Goal: Information Seeking & Learning: Compare options

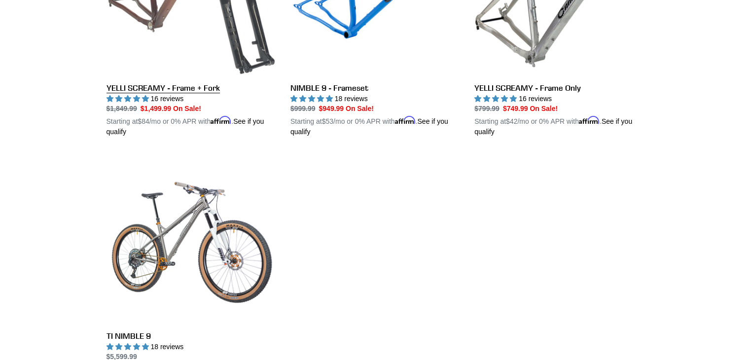
scroll to position [592, 0]
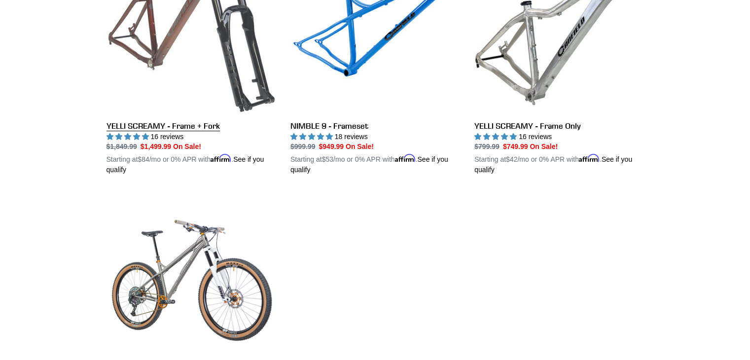
click at [172, 43] on link "YELLI SCREAMY - Frame + Fork" at bounding box center [191, 59] width 169 height 231
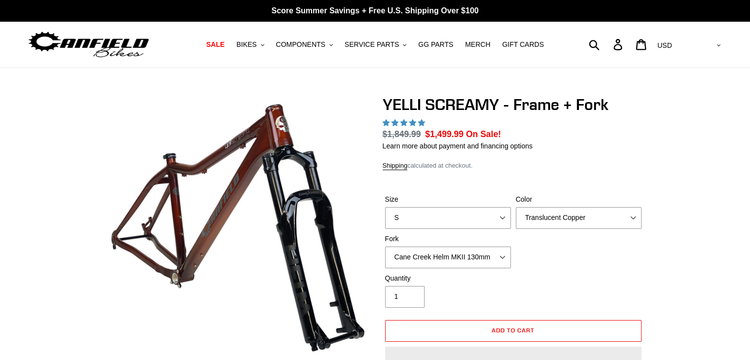
select select "highest-rating"
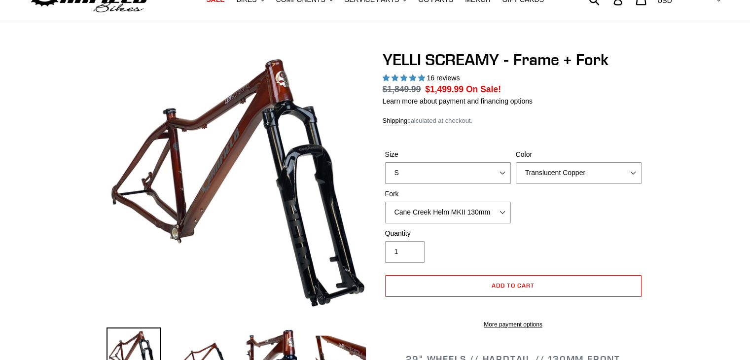
scroll to position [49, 0]
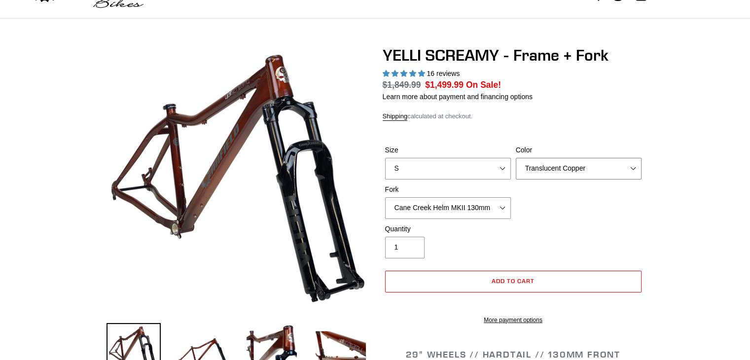
click at [590, 171] on select "Translucent Copper Purple Haze Raw" at bounding box center [579, 169] width 126 height 22
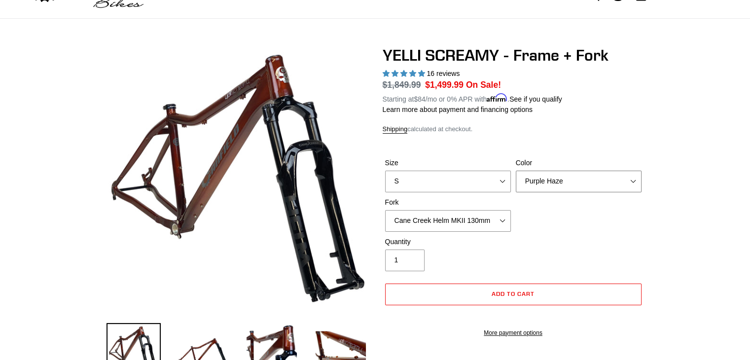
click at [516, 171] on select "Translucent Copper Purple Haze Raw" at bounding box center [579, 182] width 126 height 22
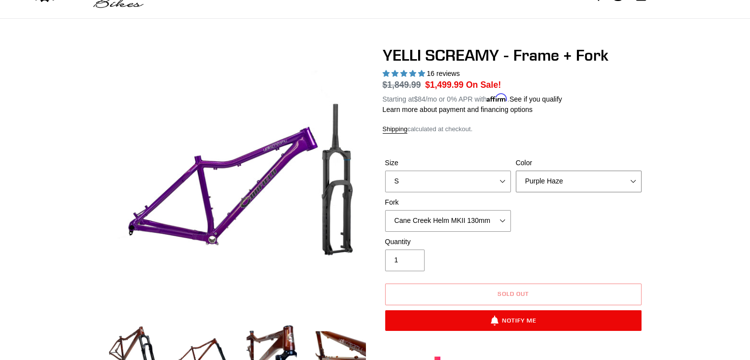
click at [571, 178] on select "Translucent Copper Purple Haze Raw" at bounding box center [579, 182] width 126 height 22
select select "Raw"
click at [516, 171] on select "Translucent Copper Purple Haze Raw" at bounding box center [579, 182] width 126 height 22
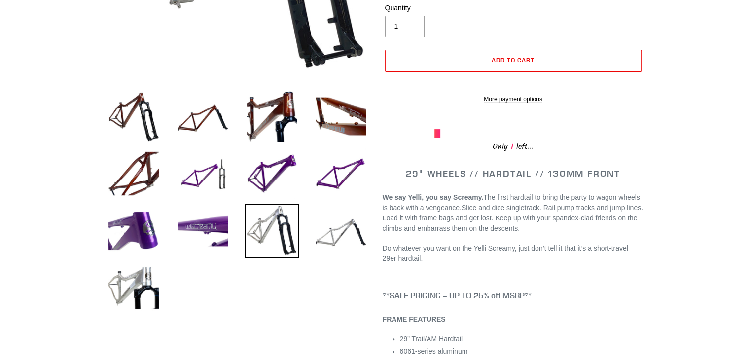
scroll to position [284, 0]
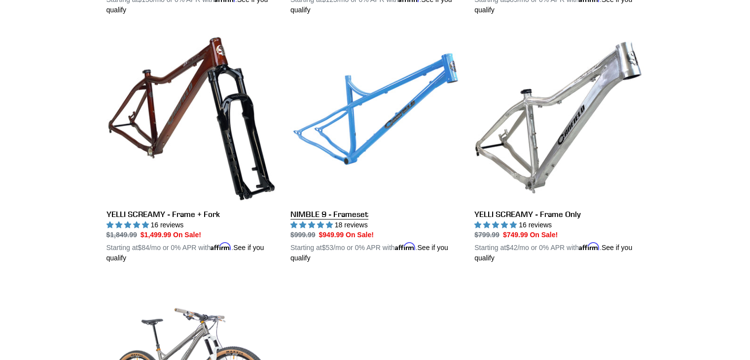
scroll to position [503, 0]
click at [379, 121] on link "NIMBLE 9 - Frameset" at bounding box center [374, 148] width 169 height 231
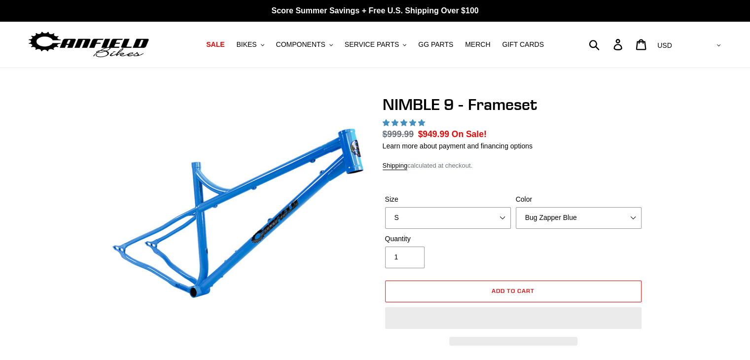
select select "highest-rating"
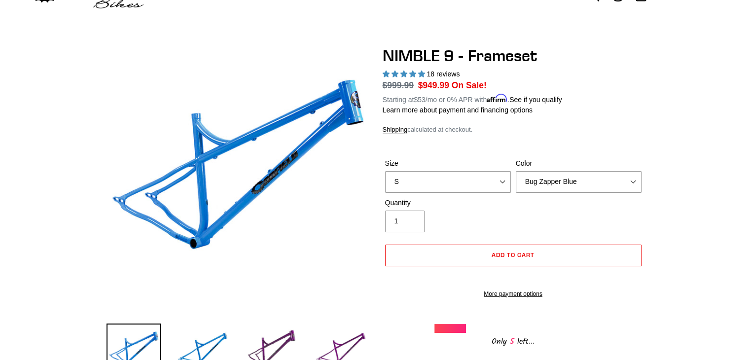
scroll to position [49, 0]
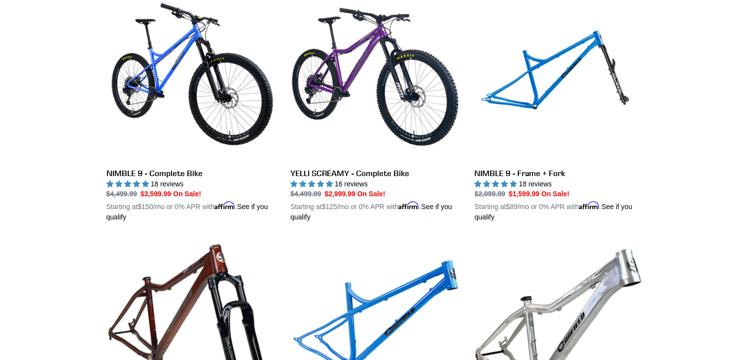
scroll to position [294, 0]
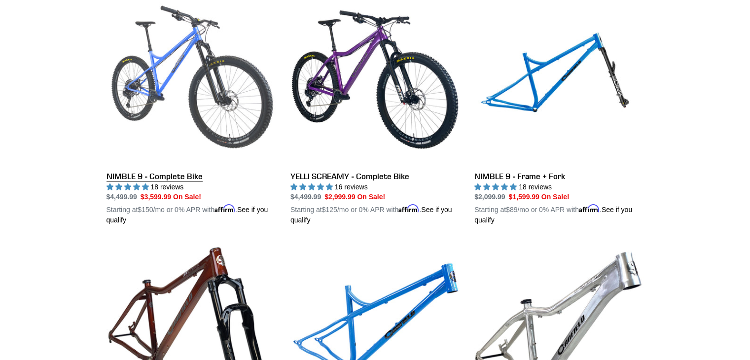
click at [213, 87] on link "NIMBLE 9 - Complete Bike" at bounding box center [191, 110] width 169 height 231
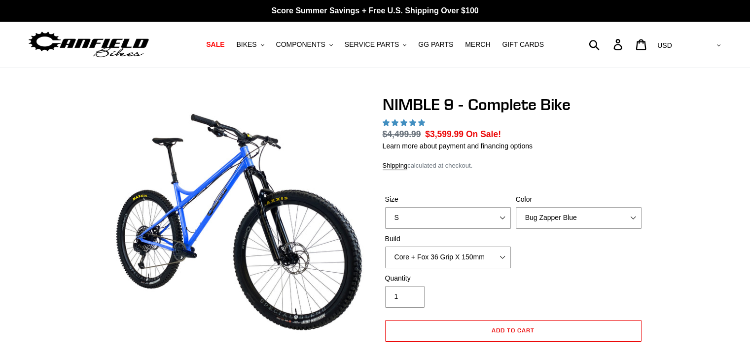
select select "highest-rating"
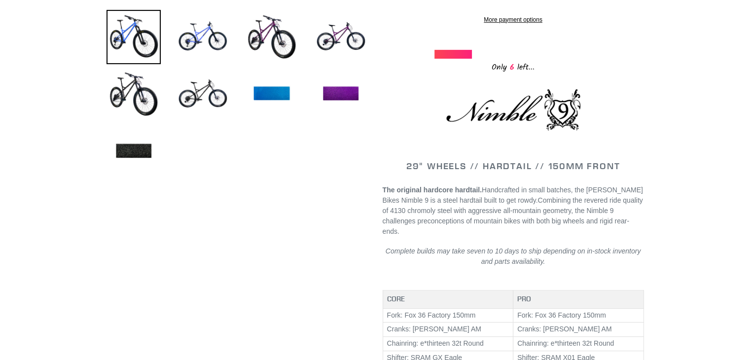
scroll to position [395, 0]
